Goal: Navigation & Orientation: Find specific page/section

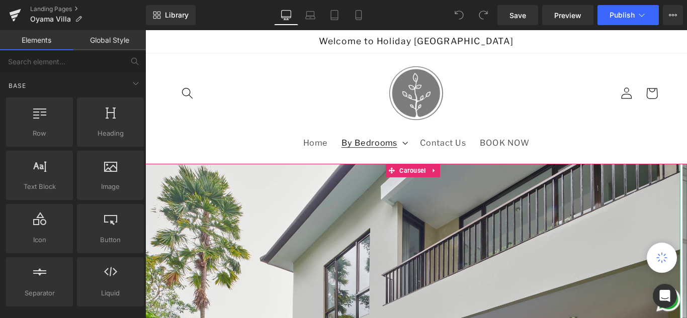
click at [418, 160] on span "By Bedrooms" at bounding box center [397, 156] width 63 height 11
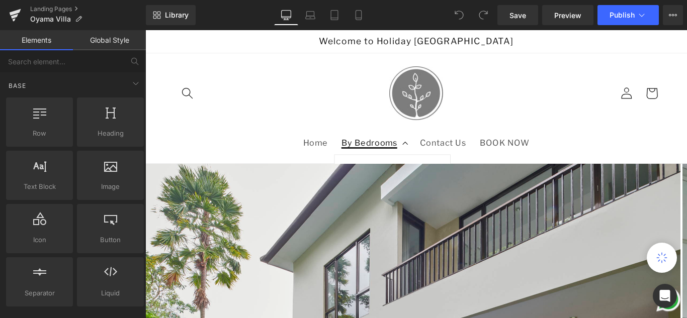
click at [434, 157] on icon at bounding box center [437, 157] width 7 height 4
click at [430, 157] on summary "By Bedrooms" at bounding box center [402, 156] width 88 height 27
click at [75, 16] on icon at bounding box center [78, 19] width 7 height 7
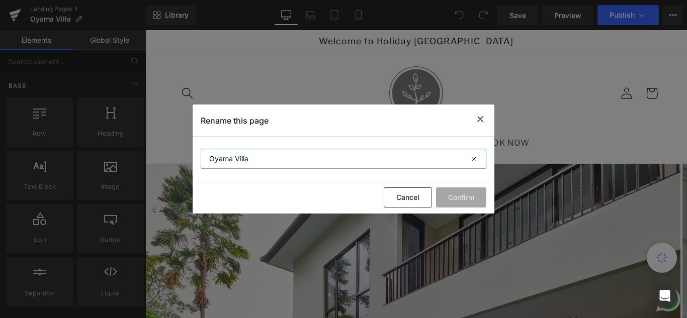
click at [303, 153] on input "Oyama Villa" at bounding box center [344, 159] width 286 height 20
click at [477, 118] on icon at bounding box center [480, 119] width 12 height 13
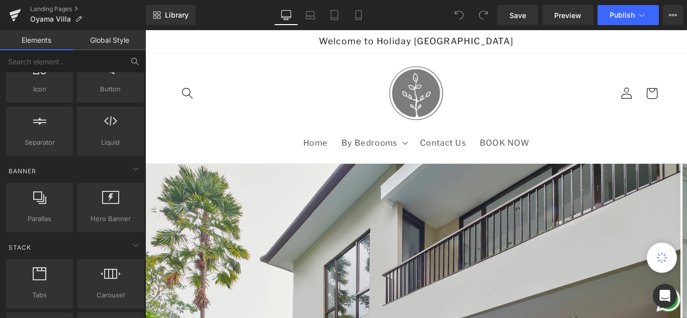
scroll to position [50, 0]
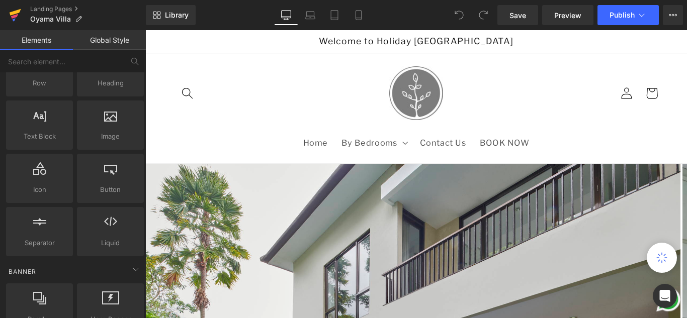
click at [14, 15] on icon at bounding box center [15, 15] width 12 height 25
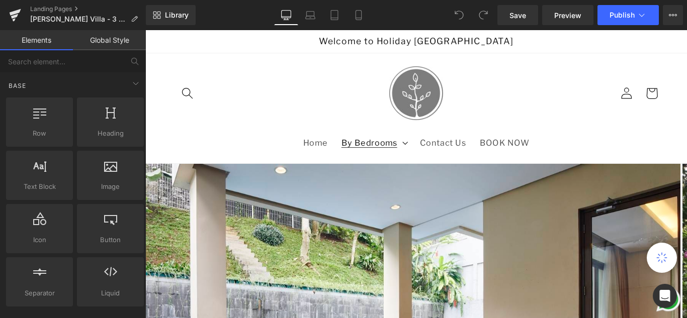
click at [418, 160] on span "By Bedrooms" at bounding box center [397, 156] width 63 height 11
click at [434, 159] on icon at bounding box center [437, 157] width 7 height 4
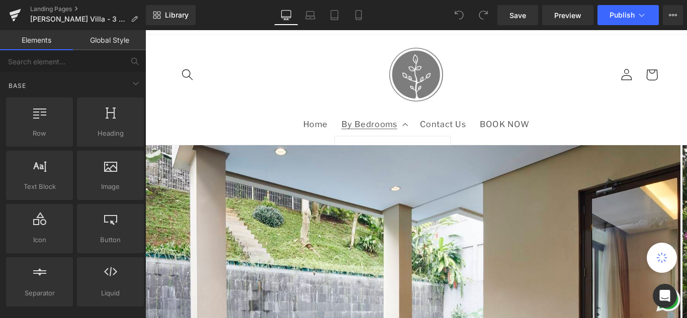
scroll to position [50, 0]
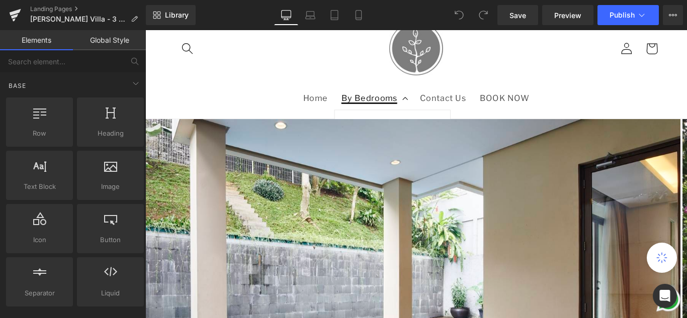
click at [399, 106] on span "By Bedrooms" at bounding box center [397, 106] width 63 height 11
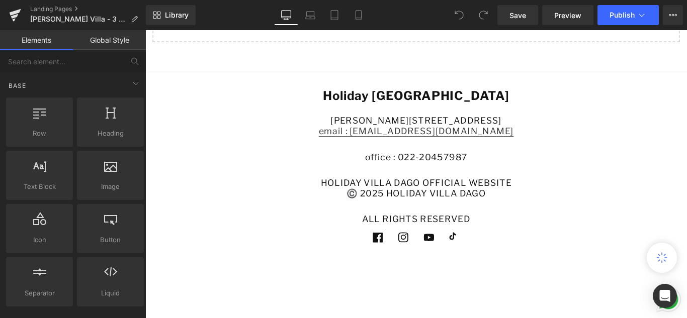
scroll to position [2445, 0]
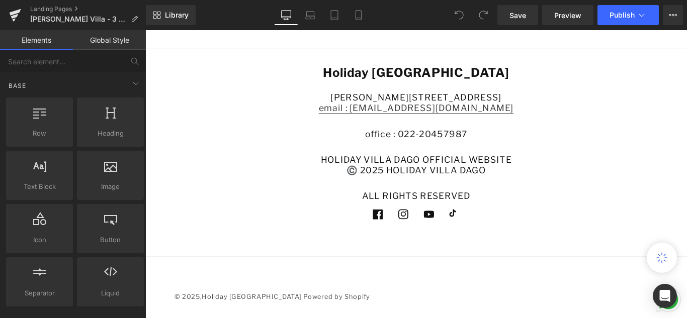
click at [434, 155] on div "Jl Dago Pakar Permai II No. 40, Mekarsaluyu, Cimenyan, Kabupaten Bandung, Jawa …" at bounding box center [449, 161] width 497 height 123
click at [433, 171] on h5 "HOLIDAY VILLA DAGO OFFICIAL WEBSITE ©️ 2025 HOLIDAY VILLA DAGO" at bounding box center [449, 181] width 497 height 25
click at [437, 149] on h5 "office : 022-20457987" at bounding box center [449, 147] width 497 height 13
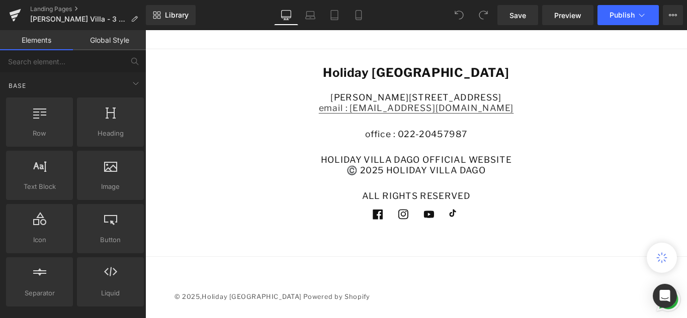
click at [434, 148] on h5 "office : 022-20457987" at bounding box center [449, 147] width 497 height 13
click at [286, 268] on div "Holiday Villa Dago Jl Dago Pakar Permai II No. 40, Mekarsaluyu, Cimenyan, Kabup…" at bounding box center [449, 176] width 608 height 215
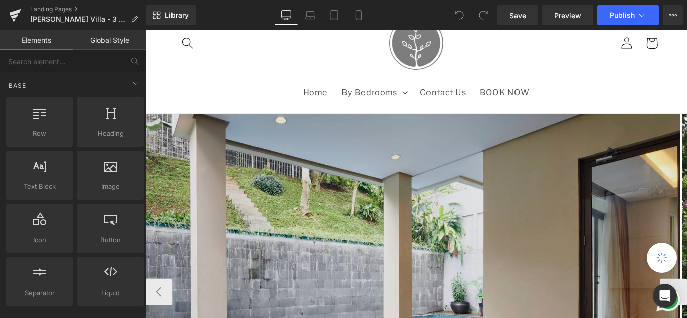
scroll to position [31, 0]
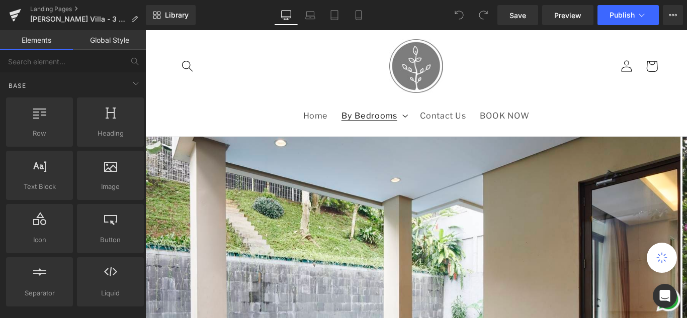
click at [430, 123] on summary "By Bedrooms" at bounding box center [402, 126] width 88 height 27
click at [432, 129] on summary "By Bedrooms" at bounding box center [402, 126] width 88 height 27
click at [468, 132] on link "Contact Us" at bounding box center [479, 126] width 67 height 27
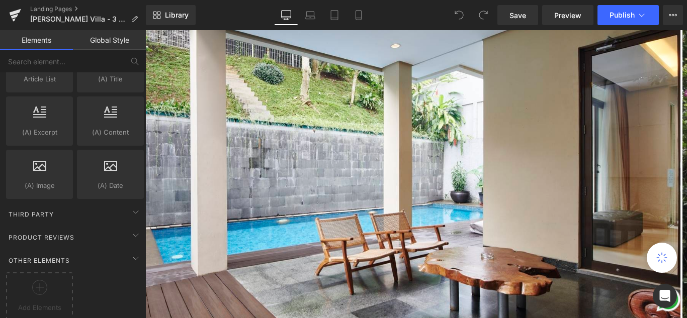
scroll to position [1972, 0]
click at [132, 203] on icon at bounding box center [136, 209] width 12 height 12
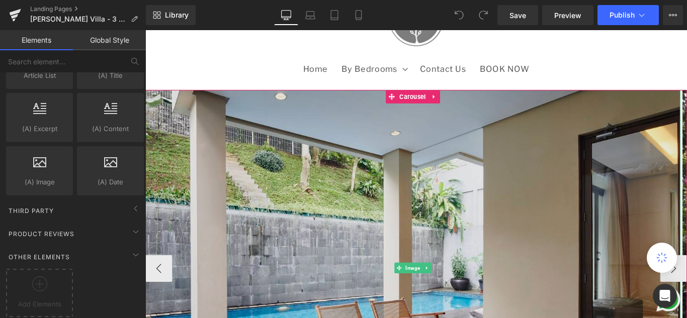
scroll to position [0, 0]
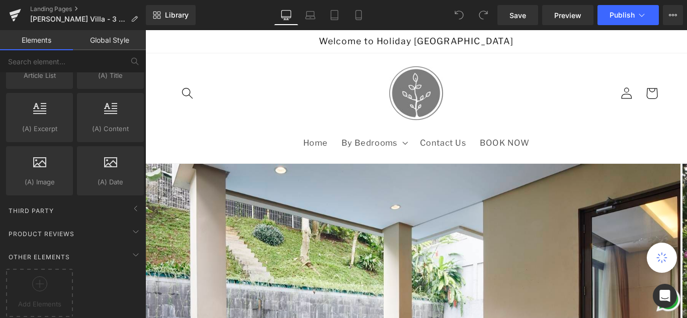
click at [514, 38] on span "Welcome to Holiday [GEOGRAPHIC_DATA]" at bounding box center [449, 43] width 219 height 12
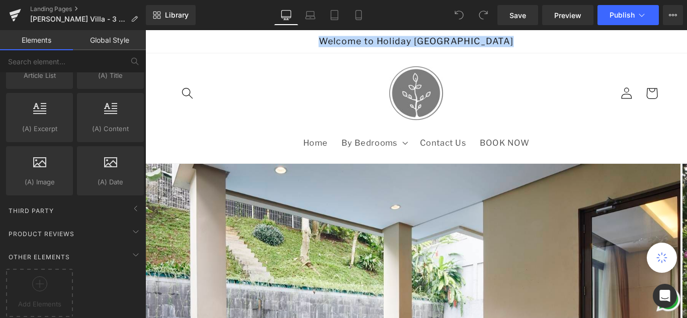
click at [522, 73] on header "Home By Bedrooms By Bedrooms 3 Bedrooms 4 Bedrooms 5 Bedrooms 6 Bedrooms 7 Bedr…" at bounding box center [449, 118] width 608 height 124
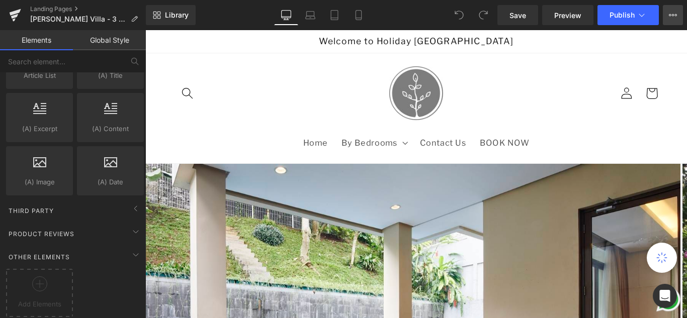
click at [672, 16] on icon at bounding box center [673, 15] width 3 height 2
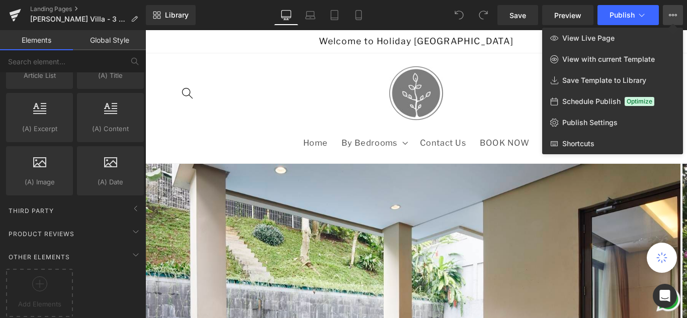
click at [322, 104] on div at bounding box center [416, 174] width 542 height 288
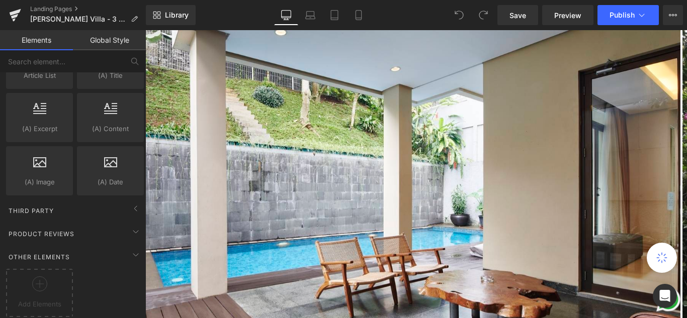
scroll to position [151, 0]
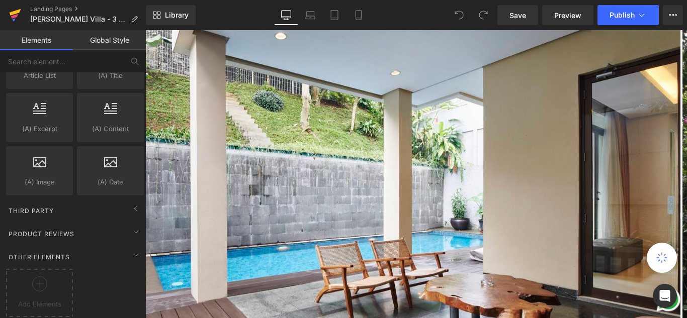
click at [11, 9] on icon at bounding box center [15, 15] width 12 height 25
